Goal: Task Accomplishment & Management: Complete application form

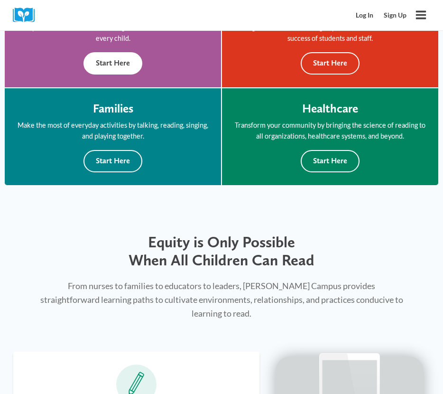
scroll to position [517, 0]
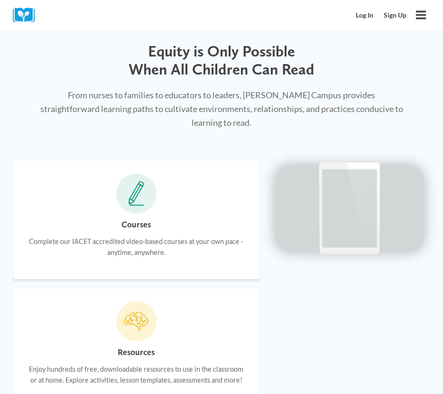
click at [143, 192] on icon at bounding box center [136, 194] width 16 height 26
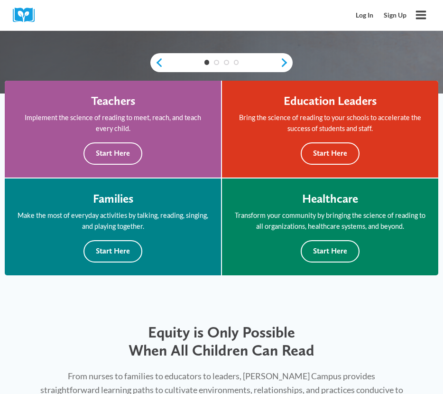
scroll to position [144, 0]
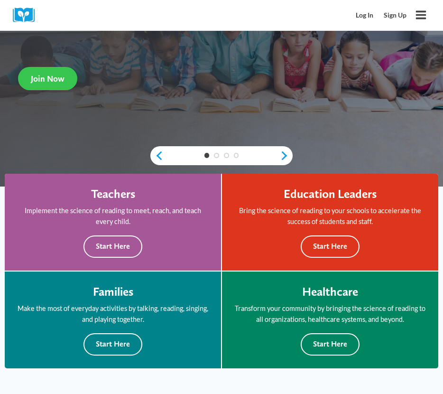
click at [58, 78] on span "Join Now" at bounding box center [48, 78] width 34 height 10
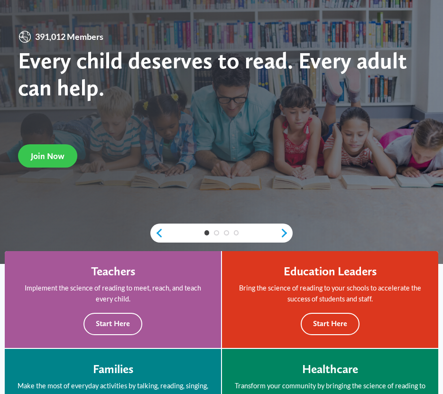
scroll to position [0, 0]
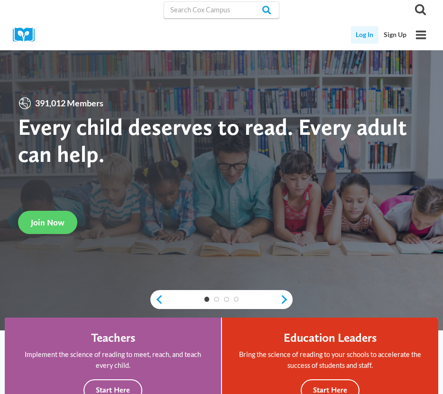
click at [369, 29] on link "Log In" at bounding box center [365, 35] width 28 height 18
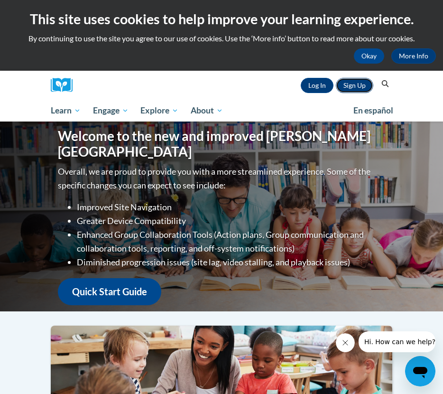
click at [345, 82] on link "Sign Up" at bounding box center [354, 85] width 37 height 15
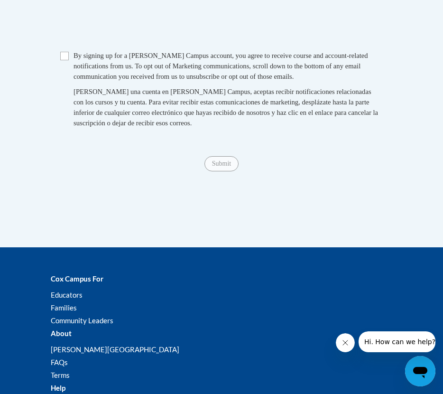
scroll to position [782, 0]
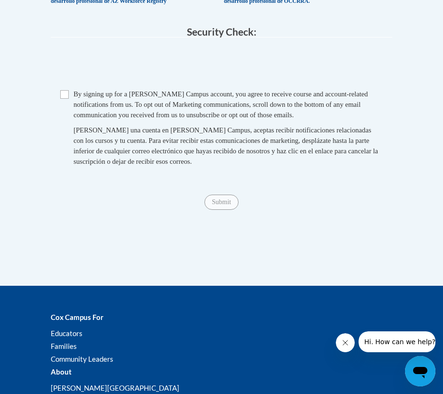
click at [64, 85] on fieldset "Security Check: Enter the security code + = TextBox Checkbox" at bounding box center [221, 107] width 341 height 161
click at [64, 92] on input "Checkbox" at bounding box center [64, 94] width 9 height 9
checkbox input "true"
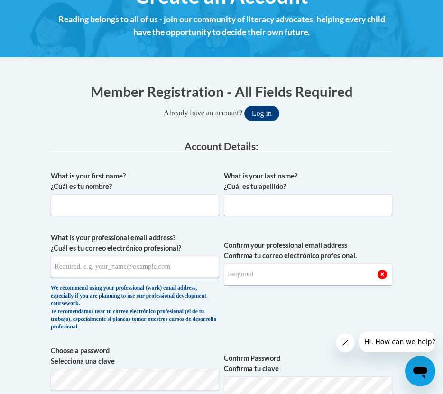
scroll to position [139, 0]
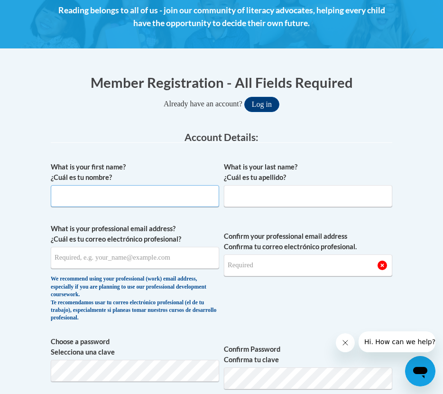
click at [161, 202] on input "What is your first name? ¿Cuál es tu nombre?" at bounding box center [135, 196] width 168 height 22
type input "Michel"
click at [266, 195] on input "What is your last name? ¿Cuál es tu apellido?" at bounding box center [308, 196] width 168 height 22
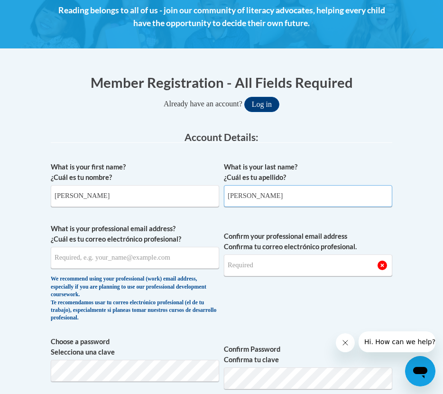
type input "Germán"
click at [169, 250] on input "What is your professional email address? ¿Cuál es tu correo electrónico profesi…" at bounding box center [135, 258] width 168 height 22
type input "mgerman@pottsville.k12.pa.us"
click at [310, 268] on input "Confirm your professional email address Confirma tu correo electrónico profesio…" at bounding box center [308, 265] width 168 height 22
click at [133, 266] on input "mgerman@pottsville.k12.pa.us" at bounding box center [135, 258] width 168 height 22
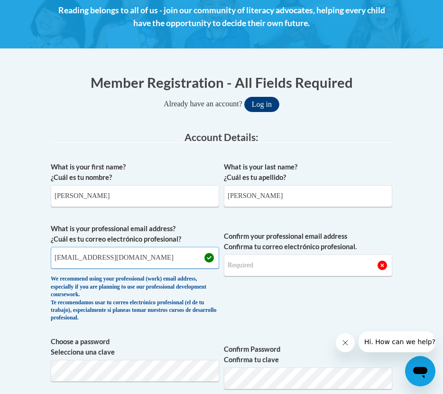
click at [136, 266] on input "mgerman@pottsville.k12.pa.us" at bounding box center [135, 258] width 168 height 22
click at [273, 268] on input "Confirm your professional email address Confirma tu correo electrónico profesio…" at bounding box center [308, 265] width 168 height 22
drag, startPoint x: 169, startPoint y: 260, endPoint x: 8, endPoint y: 254, distance: 160.9
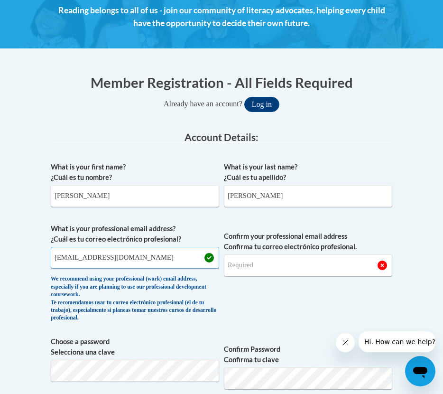
click at [297, 266] on input "Confirm your professional email address Confirma tu correo electrónico profesio…" at bounding box center [308, 265] width 168 height 22
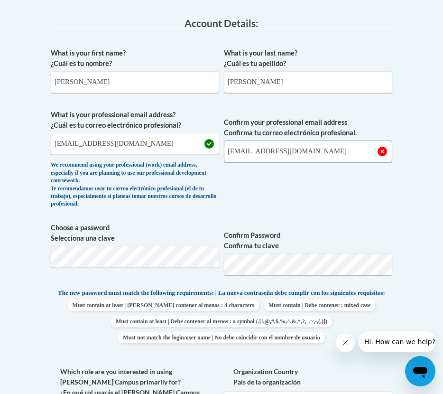
scroll to position [265, 0]
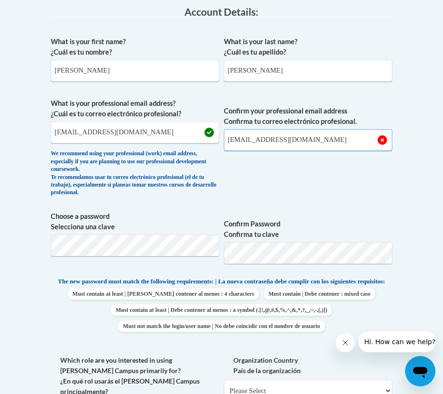
type input "mgerman@pottsville.k12.pa.us"
click at [335, 241] on span "Confirm Password Confirma tu clave" at bounding box center [308, 241] width 168 height 60
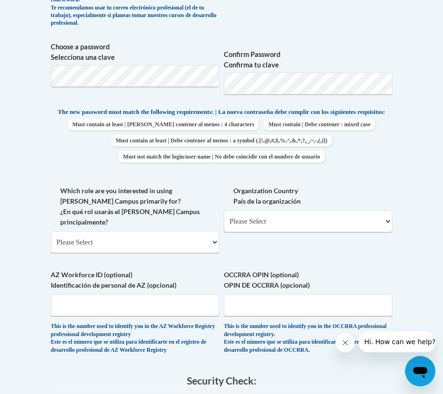
scroll to position [433, 0]
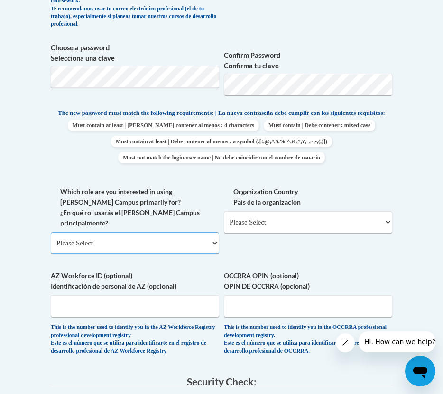
click at [157, 242] on select "Please Select College/University | Colegio/Universidad Community/Nonprofit Part…" at bounding box center [135, 243] width 168 height 22
select select "fbf2d438-af2f-41f8-98f1-81c410e29de3"
click at [51, 232] on select "Please Select College/University | Colegio/Universidad Community/Nonprofit Part…" at bounding box center [135, 243] width 168 height 22
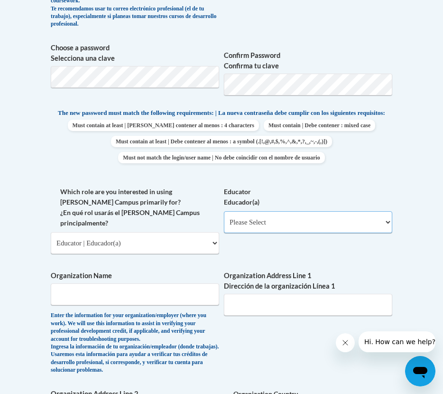
click at [264, 228] on select "Please Select Early Learning/Daycare Teacher/Family Home Care Provider | Maestr…" at bounding box center [308, 222] width 168 height 22
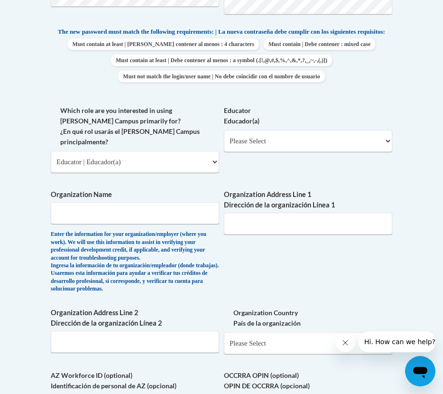
scroll to position [512, 0]
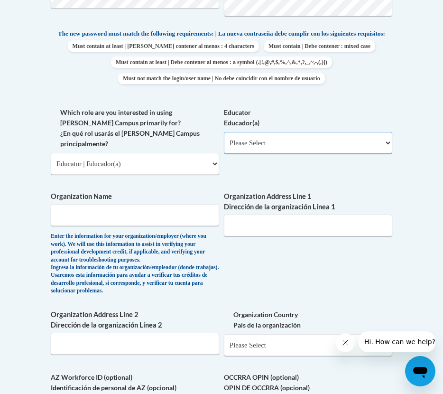
click at [261, 144] on select "Please Select Early Learning/Daycare Teacher/Family Home Care Provider | Maestr…" at bounding box center [308, 143] width 168 height 22
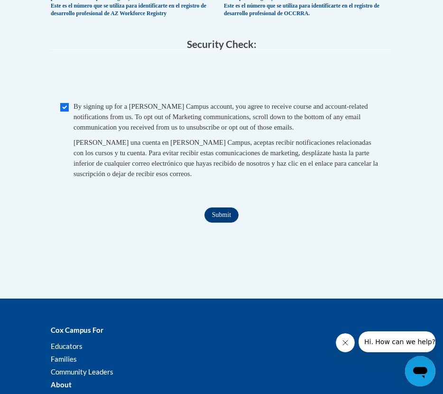
scroll to position [926, 0]
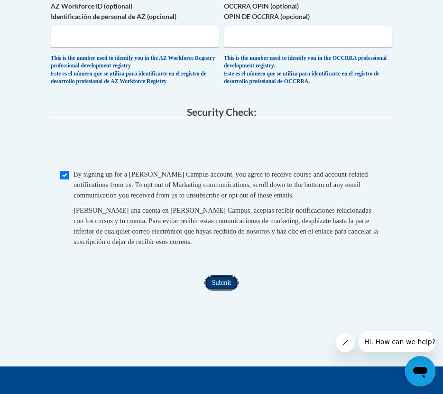
click at [222, 290] on input "Submit" at bounding box center [221, 282] width 34 height 15
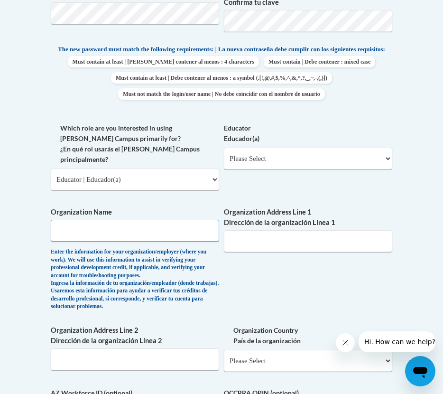
scroll to position [448, 0]
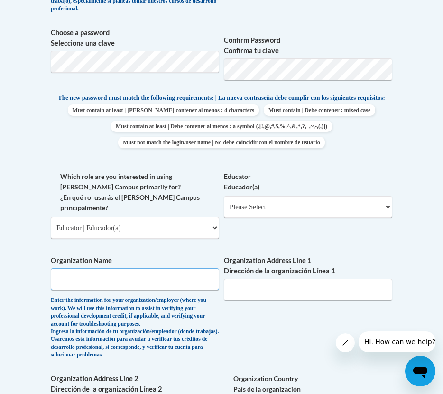
click at [136, 268] on input "Organization Name" at bounding box center [135, 279] width 168 height 22
click at [147, 296] on div "Enter the information for your organization/employer (where you work). We will …" at bounding box center [135, 327] width 168 height 62
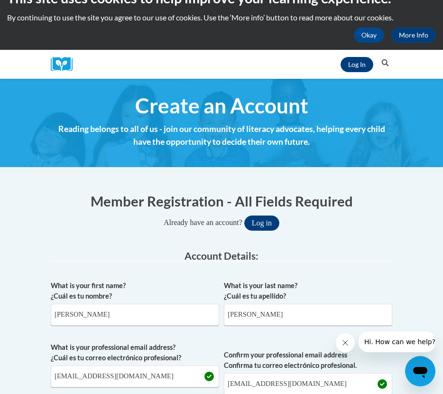
scroll to position [0, 0]
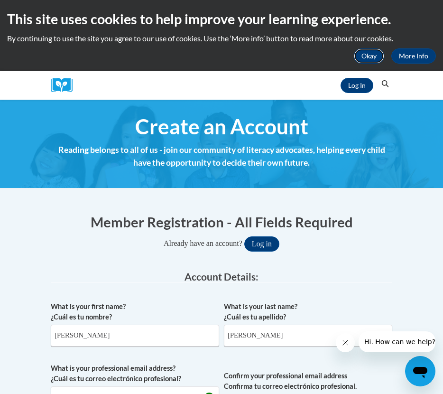
click at [374, 60] on button "Okay" at bounding box center [369, 55] width 30 height 15
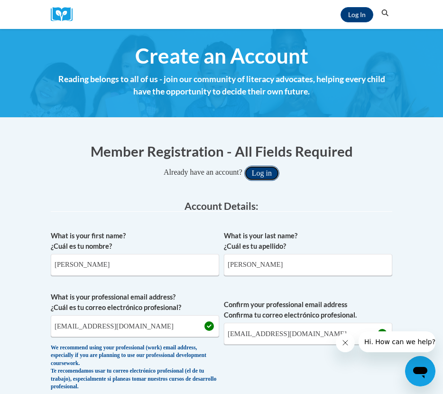
click at [271, 167] on button "Log in" at bounding box center [261, 172] width 35 height 15
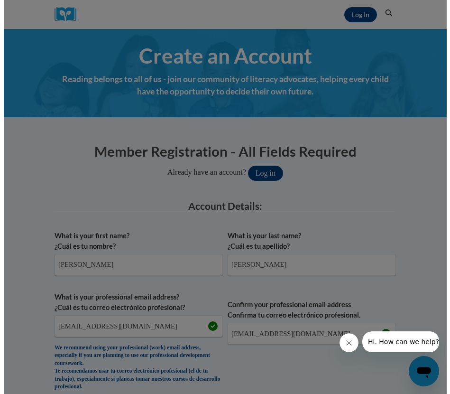
scroll to position [270, 0]
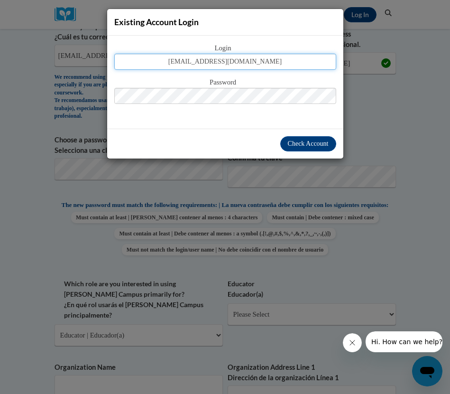
type input "mgerman@pottsville.k12.pa.us"
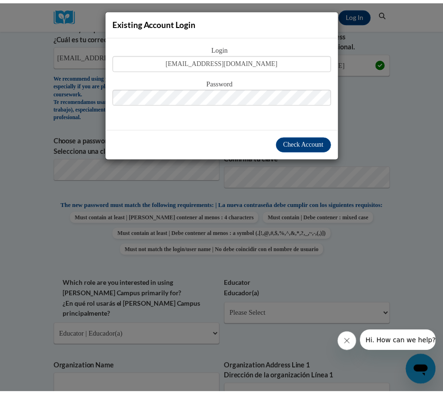
scroll to position [778, 0]
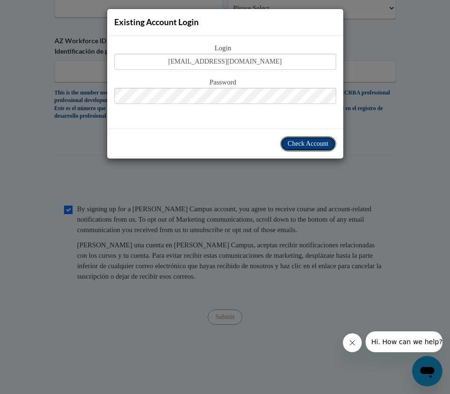
click at [315, 144] on span "Check Account" at bounding box center [308, 143] width 41 height 7
click at [184, 187] on div "Existing Account Login Login mgerman@pottsville.k12.pa.us Password Check Account" at bounding box center [225, 197] width 450 height 394
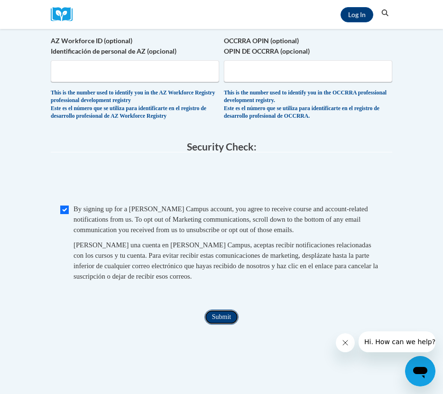
click at [222, 324] on input "Submit" at bounding box center [221, 316] width 34 height 15
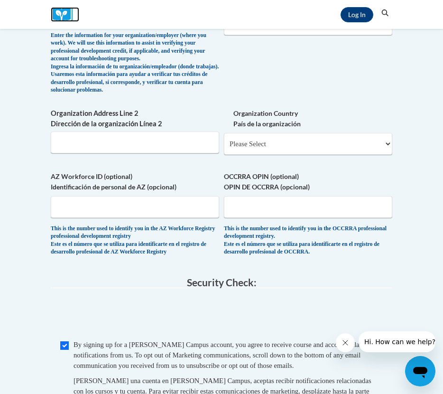
click at [58, 8] on img at bounding box center [65, 14] width 28 height 15
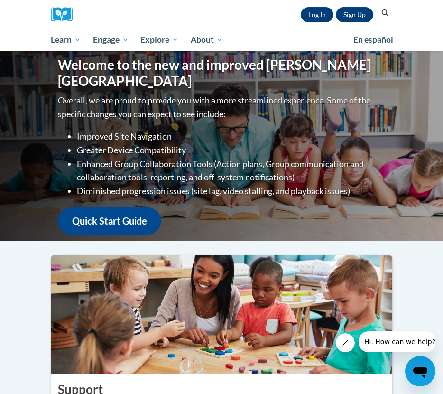
click at [368, 6] on div "Sign Up Log In Search Search..." at bounding box center [235, 14] width 313 height 29
click at [361, 12] on link "Sign Up" at bounding box center [354, 14] width 37 height 15
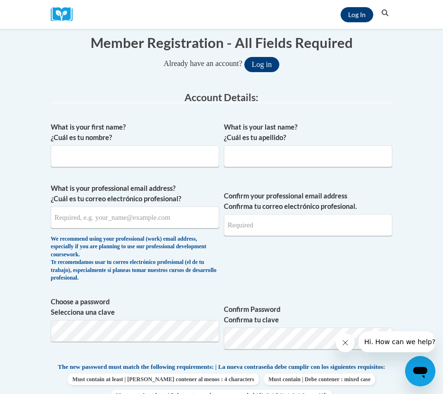
scroll to position [136, 0]
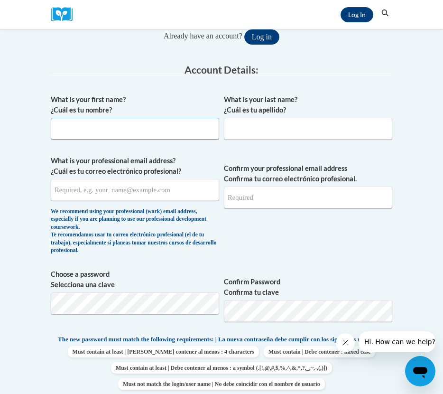
click at [140, 130] on input "What is your first name? ¿Cuál es tu nombre?" at bounding box center [135, 129] width 168 height 22
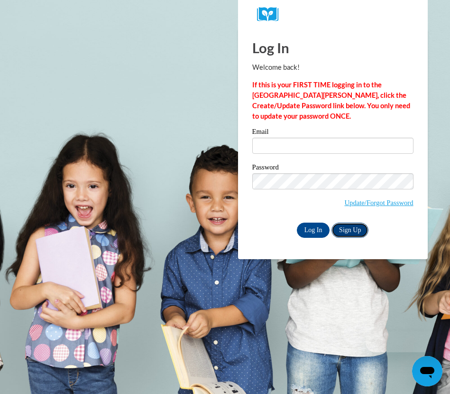
click at [347, 229] on link "Sign Up" at bounding box center [349, 229] width 37 height 15
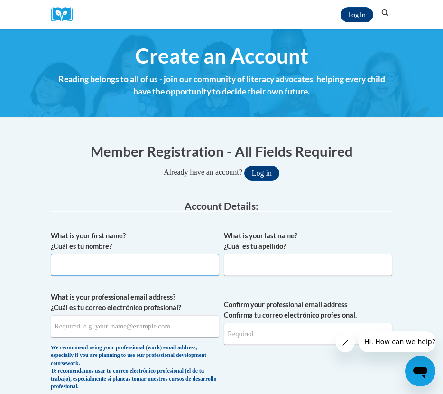
click at [127, 260] on input "What is your first name? ¿Cuál es tu nombre?" at bounding box center [135, 265] width 168 height 22
